Goal: Transaction & Acquisition: Purchase product/service

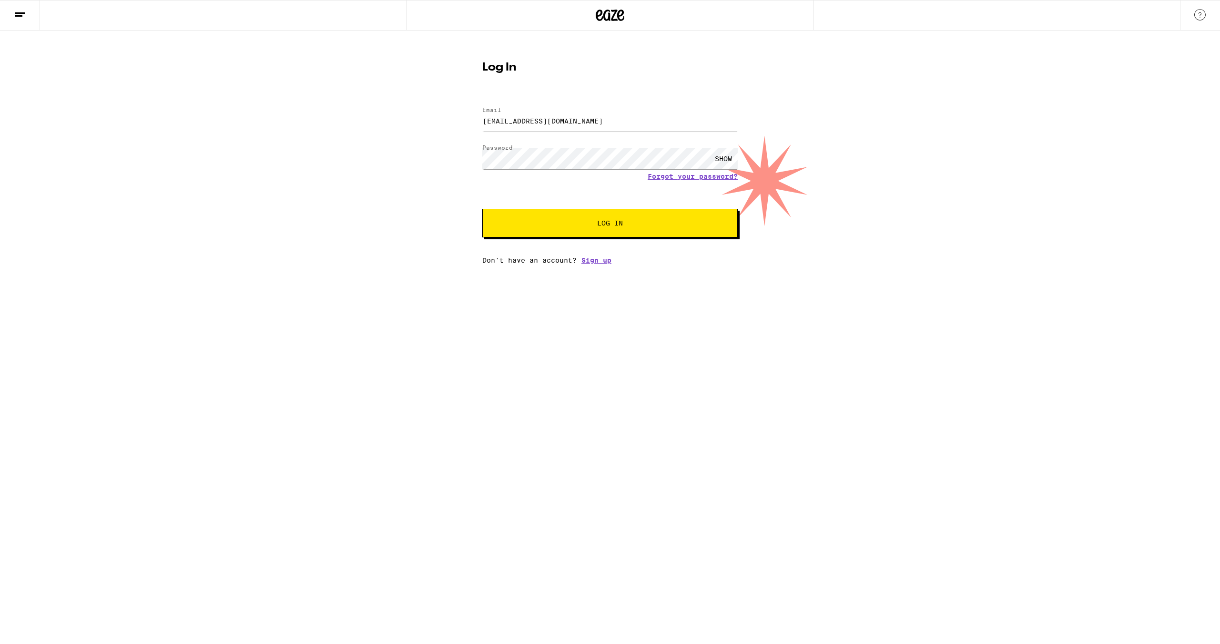
click at [364, 227] on div "Log In Email Email breezejones1993@gmail.com Password Password SHOW Forgot your…" at bounding box center [610, 146] width 1220 height 233
click at [608, 233] on button "Log In" at bounding box center [609, 223] width 255 height 29
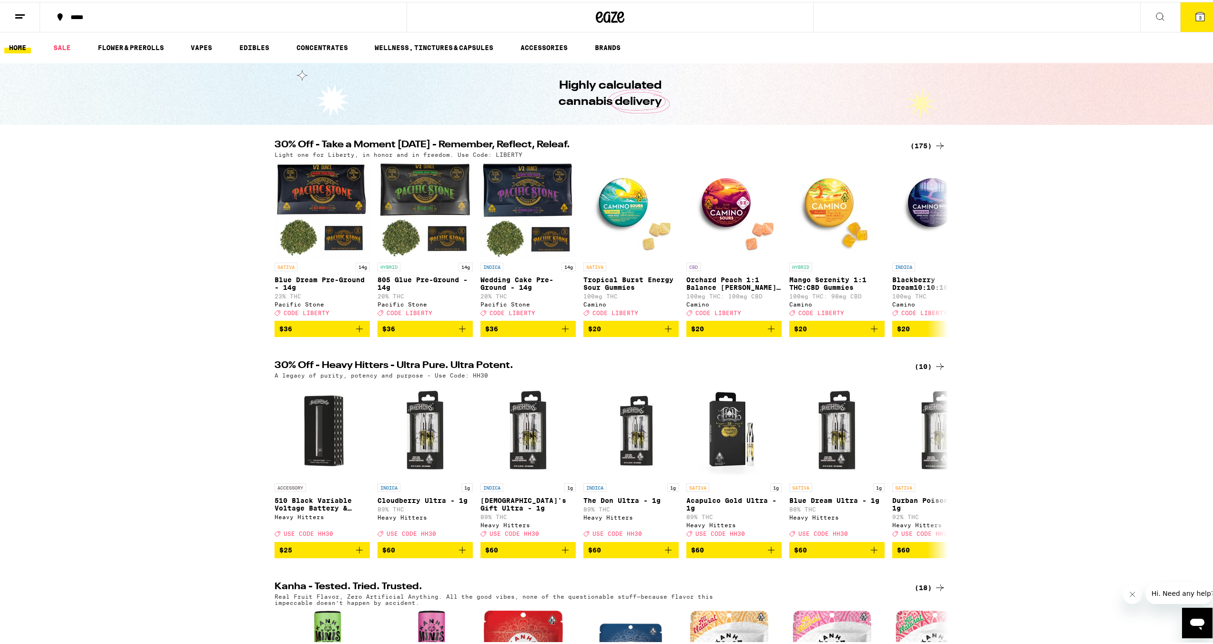
click at [17, 17] on icon at bounding box center [19, 14] width 11 height 11
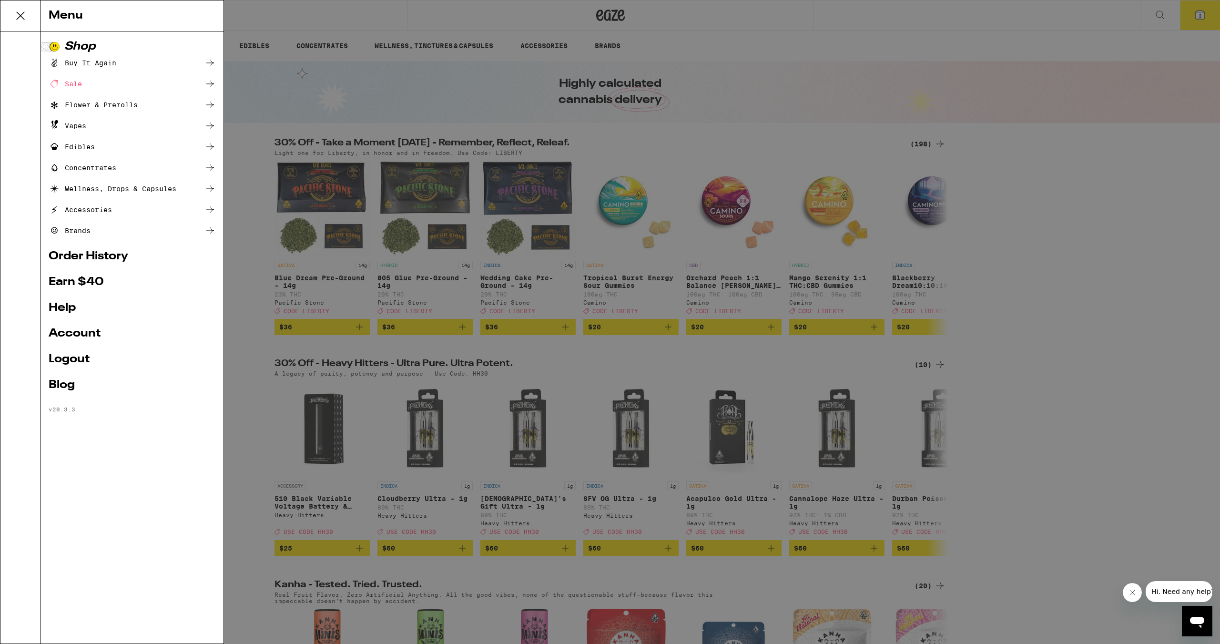
click at [88, 337] on link "Account" at bounding box center [132, 333] width 167 height 11
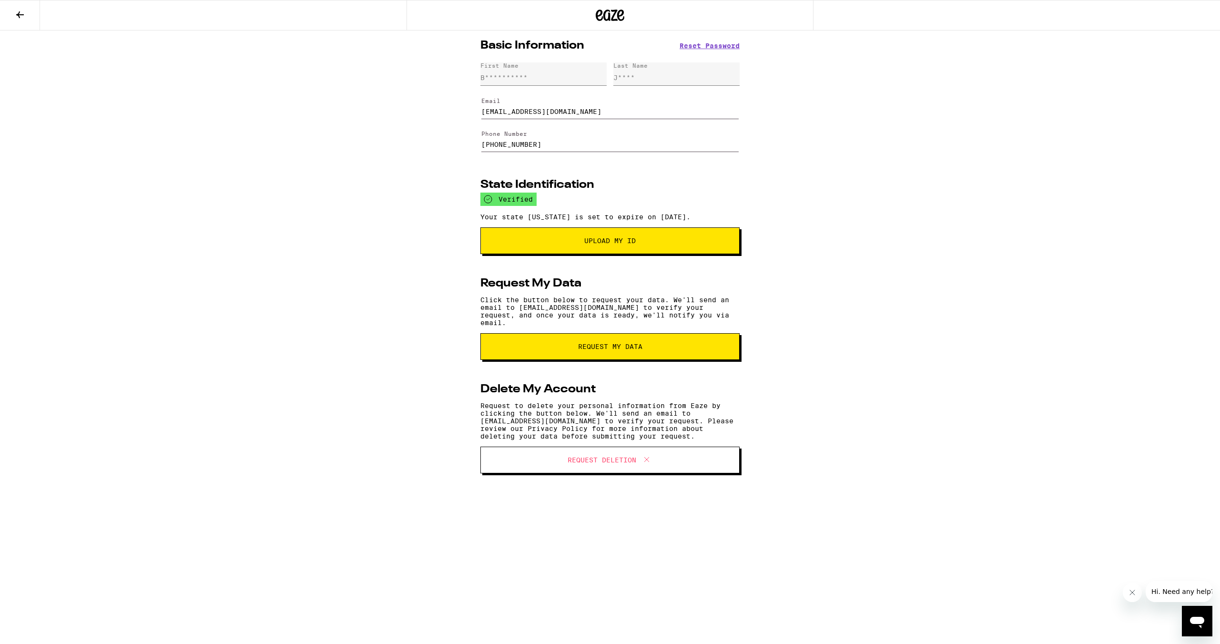
click at [16, 15] on icon at bounding box center [19, 14] width 11 height 11
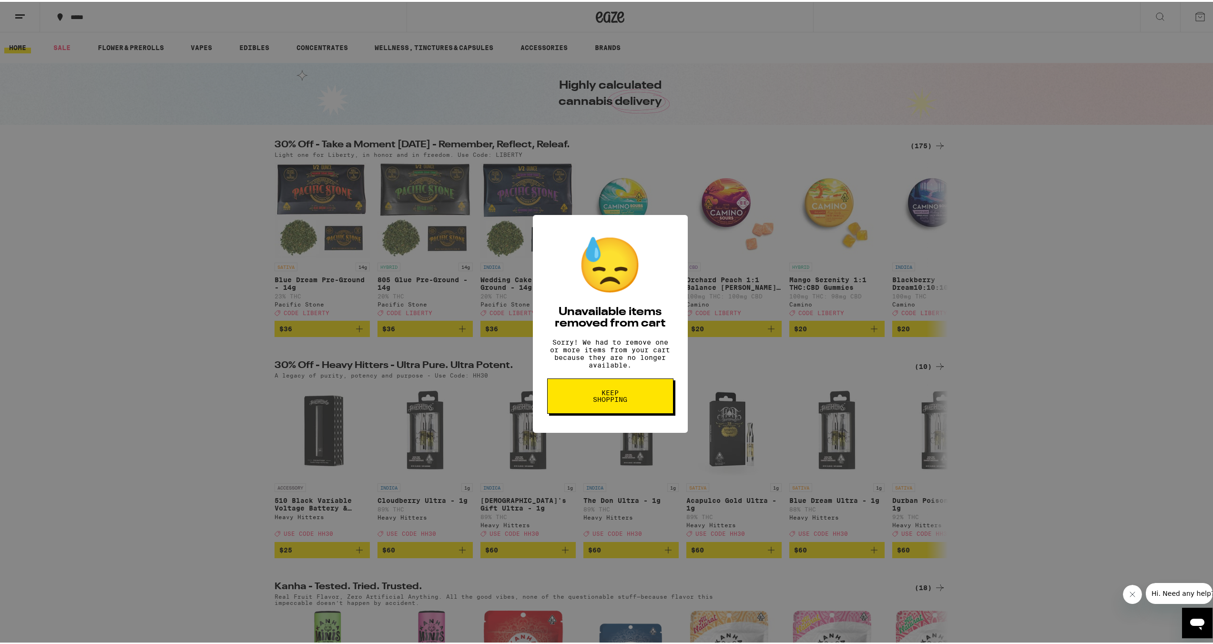
click at [619, 401] on span "Keep Shopping" at bounding box center [610, 393] width 49 height 13
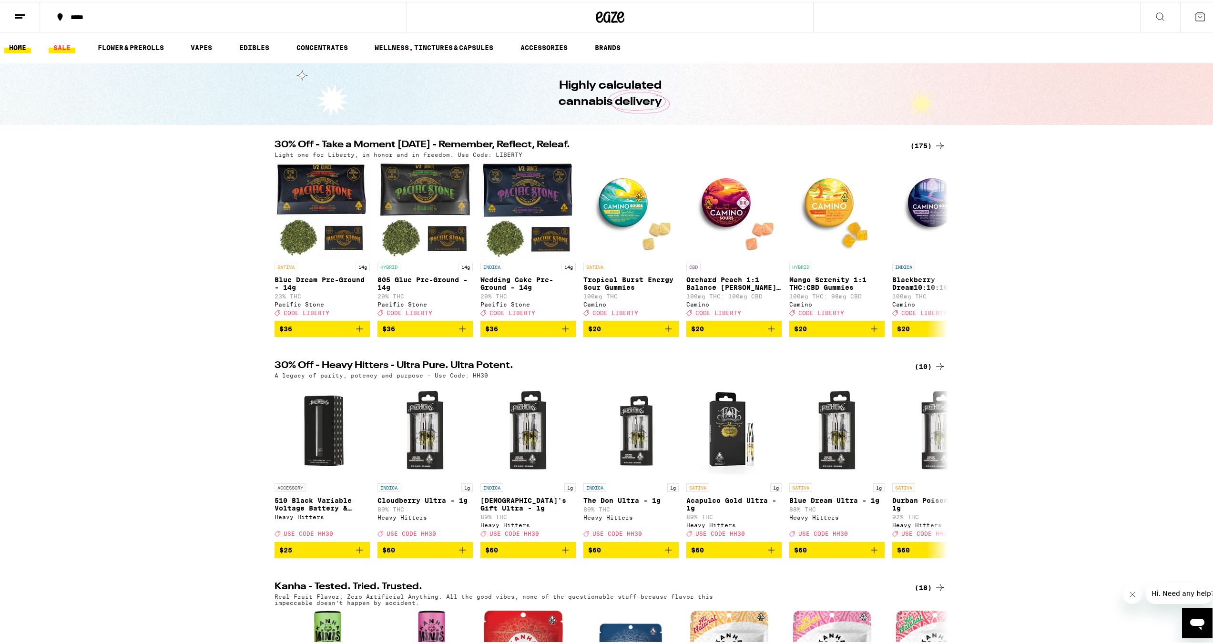
click at [64, 46] on link "SALE" at bounding box center [62, 45] width 27 height 11
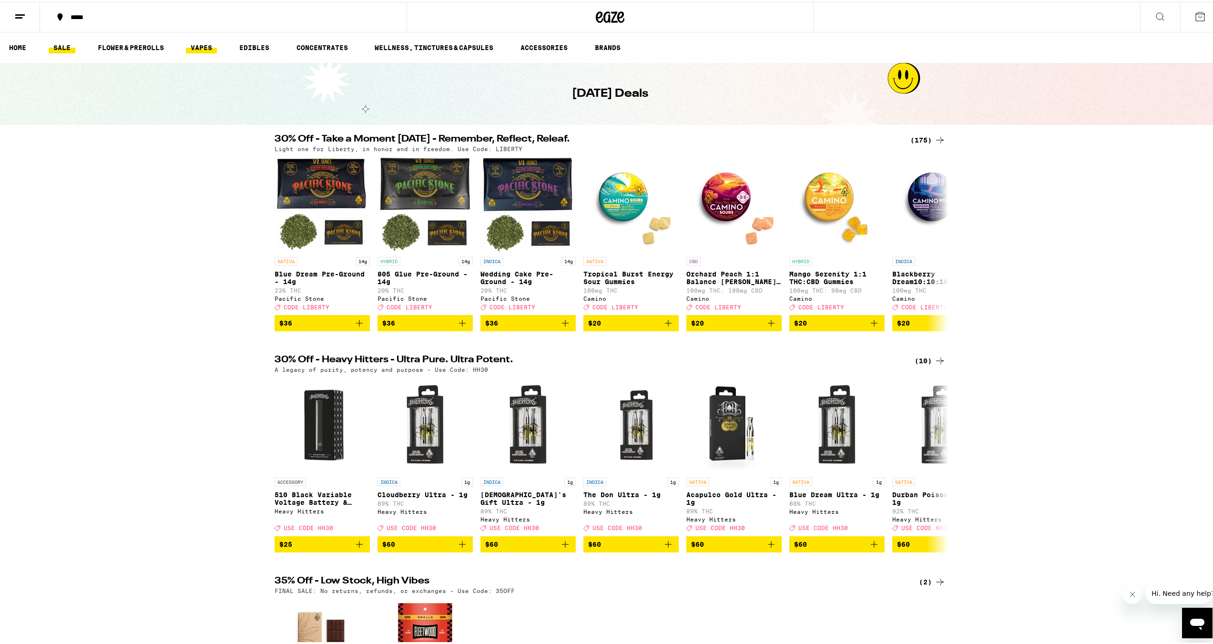
click at [212, 49] on link "VAPES" at bounding box center [201, 45] width 31 height 11
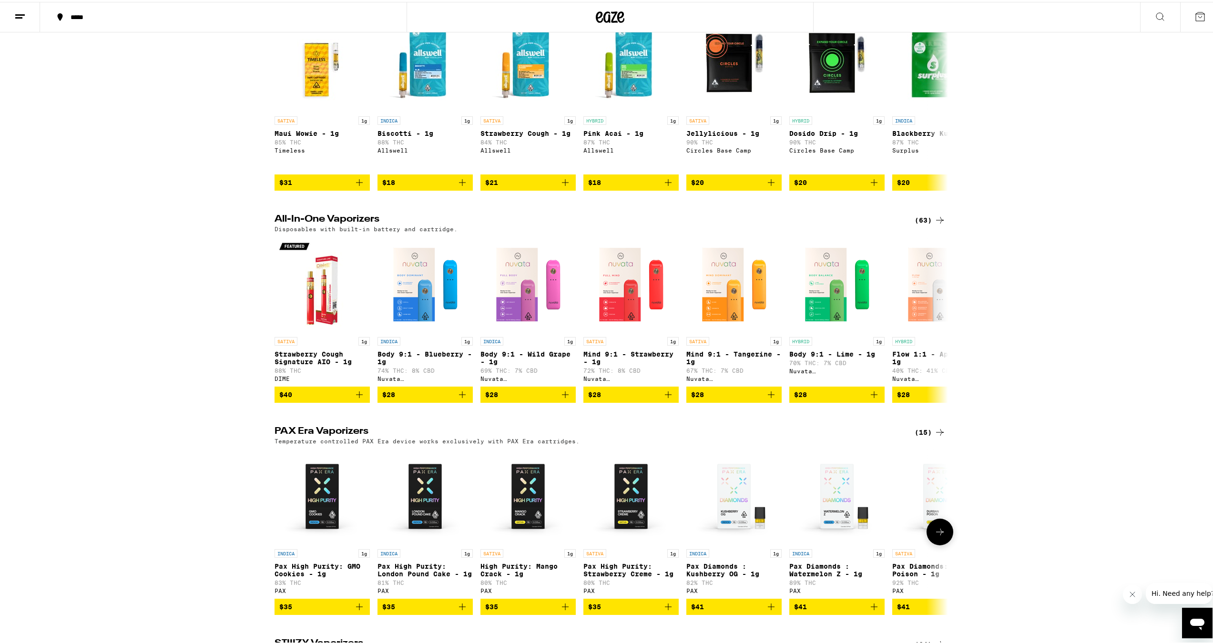
scroll to position [185, 0]
